Goal: Complete application form

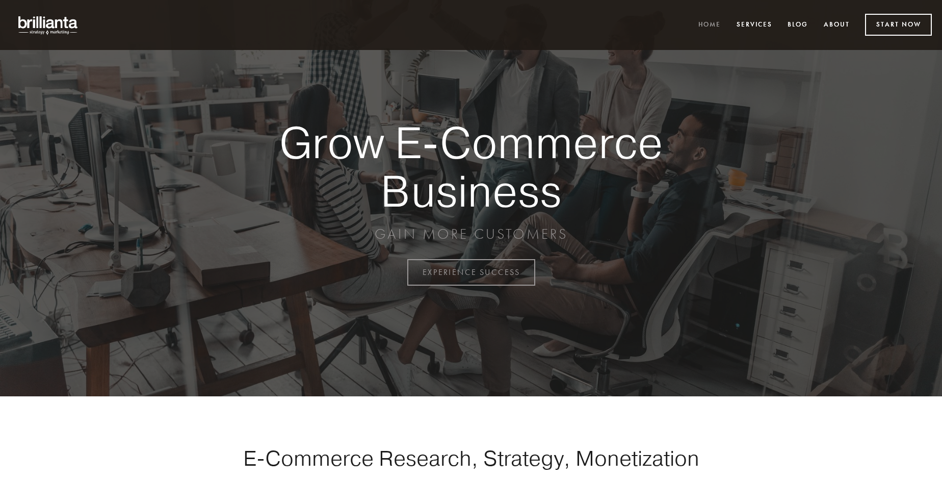
scroll to position [2672, 0]
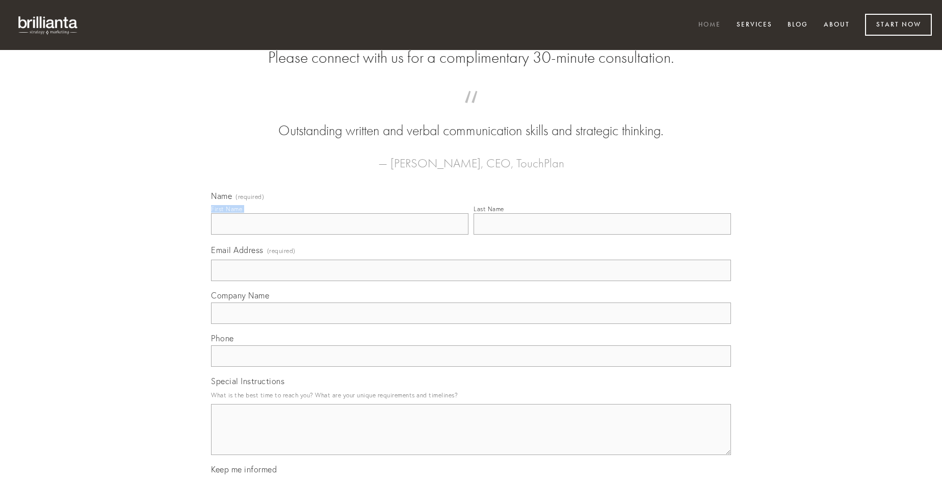
type input "[PERSON_NAME]"
click at [602, 234] on input "Last Name" at bounding box center [602, 223] width 257 height 21
type input "[PERSON_NAME]"
click at [471, 281] on input "Email Address (required)" at bounding box center [471, 269] width 520 height 21
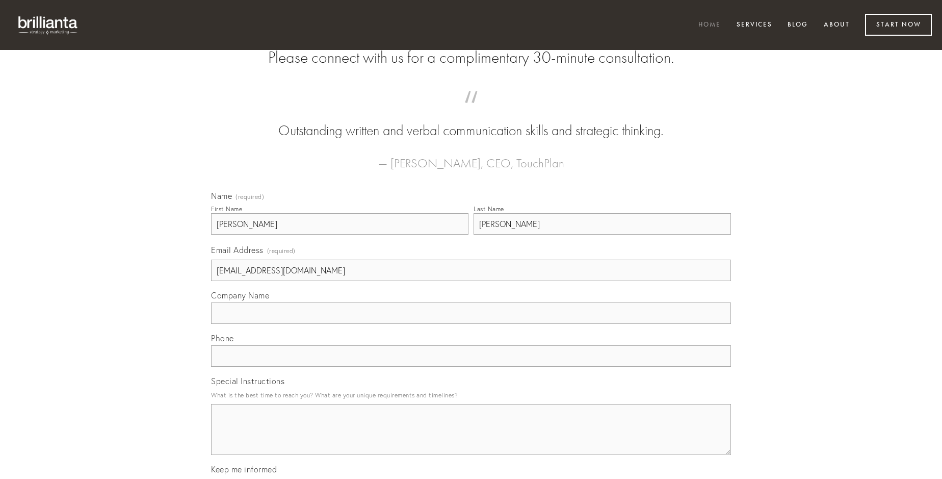
type input "[EMAIL_ADDRESS][DOMAIN_NAME]"
click at [471, 324] on input "Company Name" at bounding box center [471, 312] width 520 height 21
type input "tabernus"
click at [471, 367] on input "text" at bounding box center [471, 355] width 520 height 21
click at [471, 438] on textarea "Special Instructions" at bounding box center [471, 429] width 520 height 51
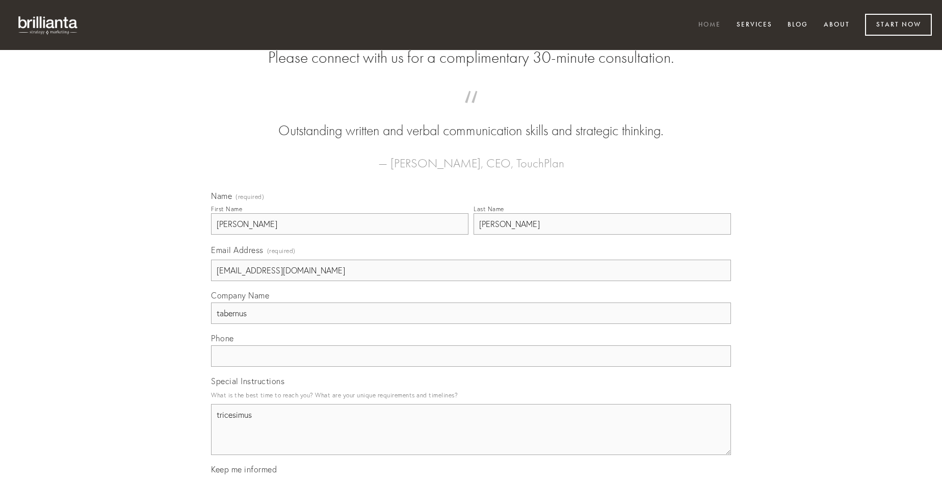
type textarea "tricesimus"
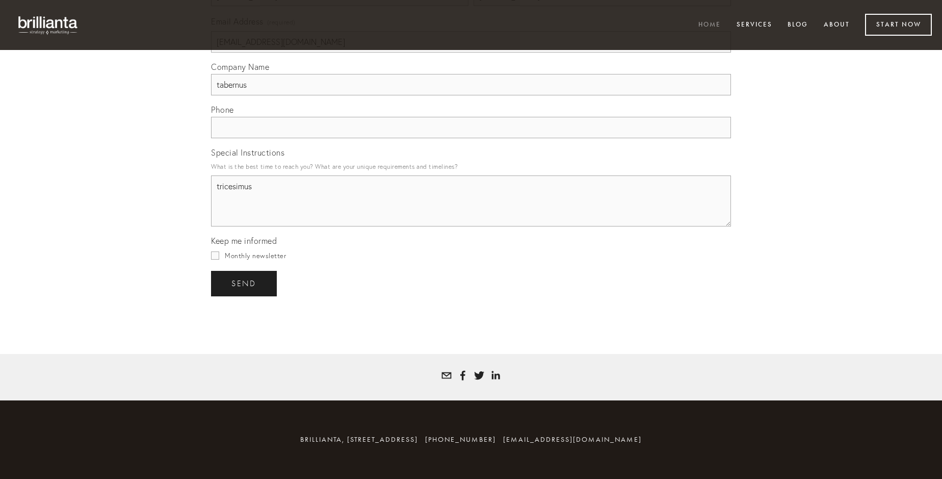
click at [245, 283] on span "send" at bounding box center [243, 283] width 25 height 9
